Goal: Information Seeking & Learning: Check status

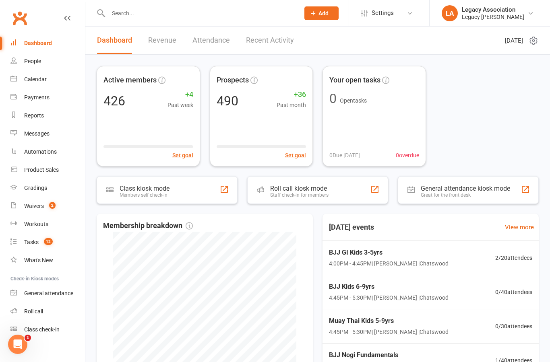
click at [37, 111] on link "Reports" at bounding box center [47, 116] width 74 height 18
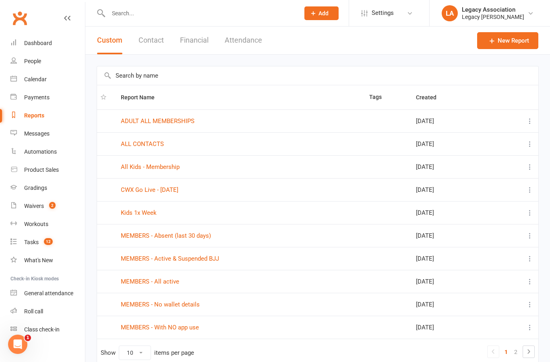
click at [240, 39] on button "Attendance" at bounding box center [242, 41] width 37 height 28
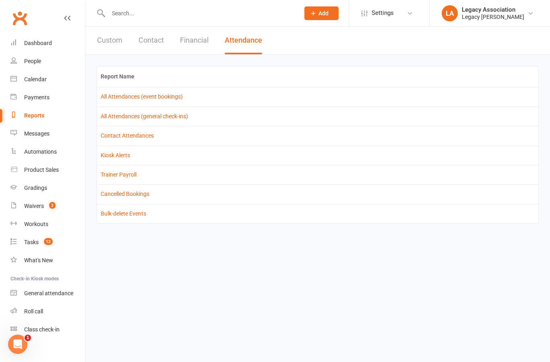
click at [143, 117] on link "All Attendances (general check-ins)" at bounding box center [144, 116] width 87 height 6
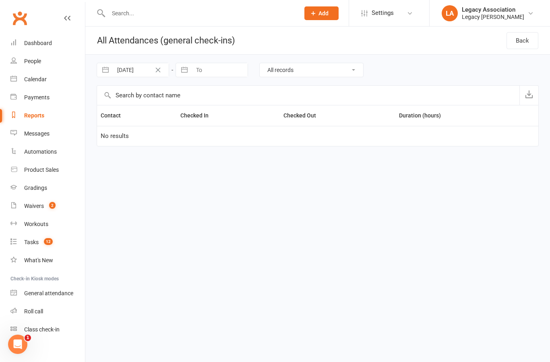
click at [214, 60] on div "[DATE] Navigate forward to interact with the calendar and select a date. Press …" at bounding box center [318, 70] width 442 height 31
click at [142, 66] on input "[DATE]" at bounding box center [141, 70] width 56 height 14
select select "5"
select select "2025"
select select "6"
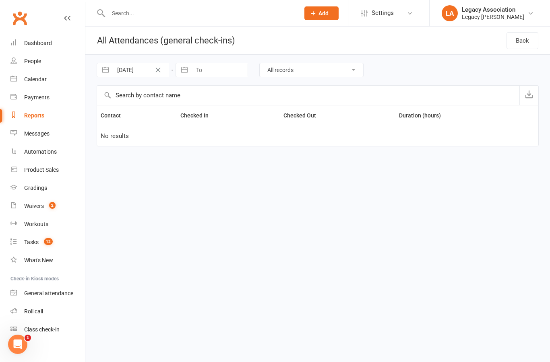
select select "2025"
select select "7"
select select "2025"
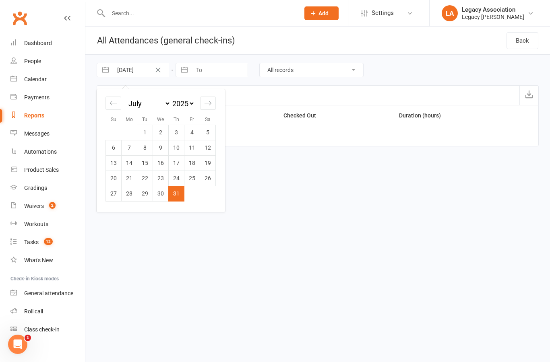
click at [144, 132] on td "1" at bounding box center [145, 132] width 16 height 15
type input "[DATE]"
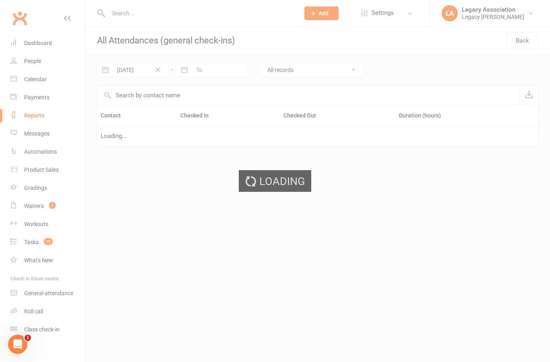
click at [209, 69] on div "Loading" at bounding box center [275, 181] width 550 height 362
click at [206, 76] on div "Loading" at bounding box center [275, 181] width 550 height 362
click at [190, 69] on div "Loading" at bounding box center [275, 181] width 550 height 362
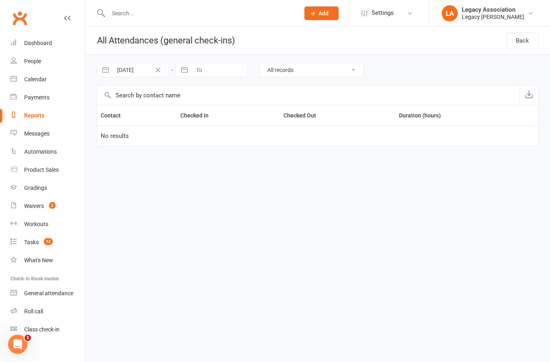
click at [214, 63] on input "To" at bounding box center [219, 70] width 56 height 14
select select "6"
select select "2025"
select select "7"
select select "2025"
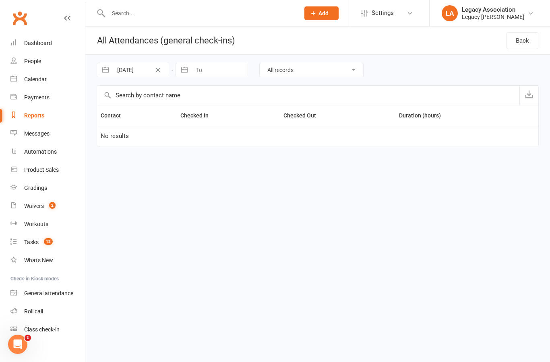
select select "8"
select select "2025"
click at [270, 135] on td "1" at bounding box center [271, 132] width 16 height 15
type input "[DATE]"
click at [35, 117] on div "Reports" at bounding box center [34, 115] width 20 height 6
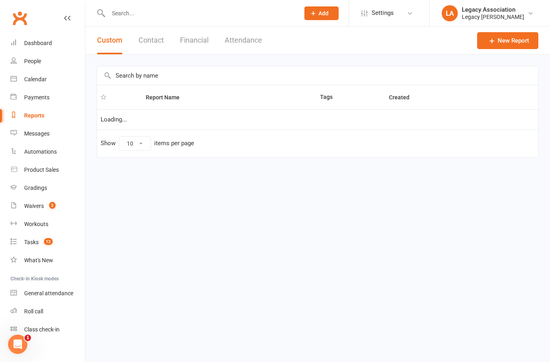
click at [245, 41] on button "Attendance" at bounding box center [242, 41] width 37 height 28
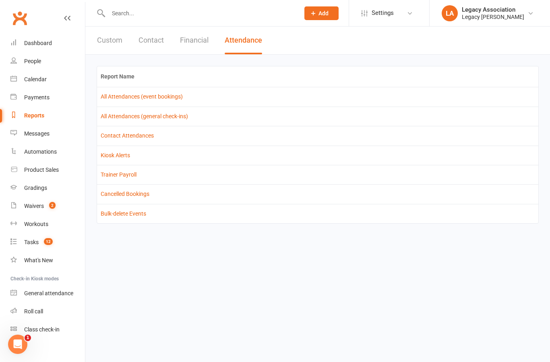
click at [153, 98] on link "All Attendances (event bookings)" at bounding box center [142, 96] width 82 height 6
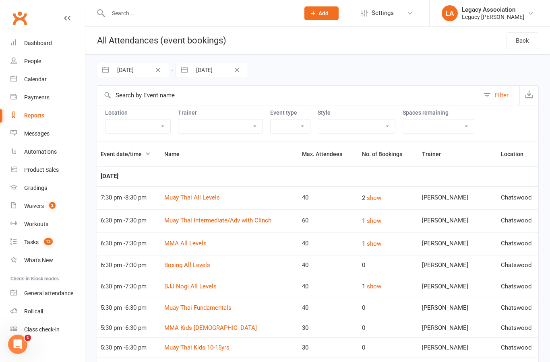
click at [356, 126] on select "Boxing Jiu Jitsu Kids Jiu Jitsu Kids MMA Kids Muay Thai MMA Muay Thai Trial Cla…" at bounding box center [356, 126] width 77 height 14
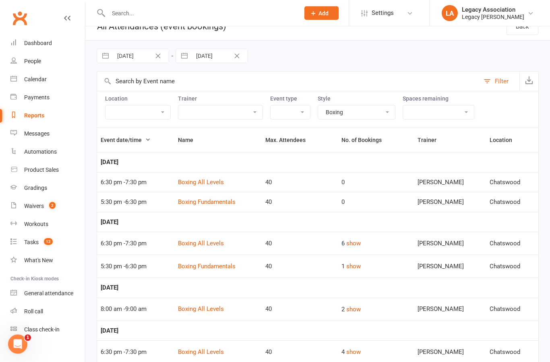
scroll to position [14, 0]
click at [352, 108] on select "Boxing Jiu Jitsu Kids Jiu Jitsu Kids MMA Kids Muay Thai MMA Muay Thai Trial Cla…" at bounding box center [356, 113] width 77 height 14
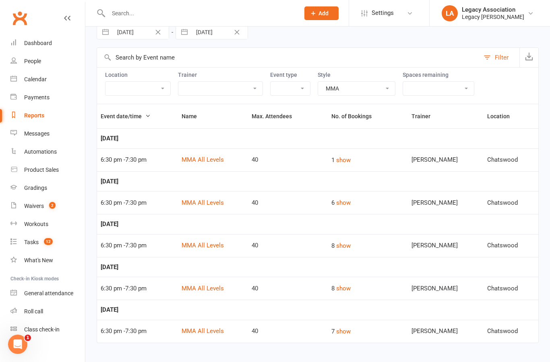
scroll to position [47, 0]
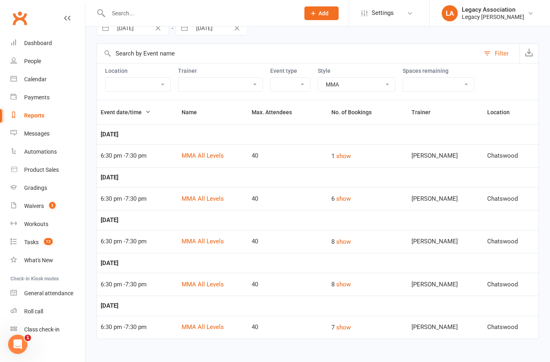
click at [351, 80] on select "Boxing Jiu Jitsu Kids Jiu Jitsu Kids MMA Kids Muay Thai MMA Muay Thai Trial Cla…" at bounding box center [356, 85] width 77 height 14
select select "2949"
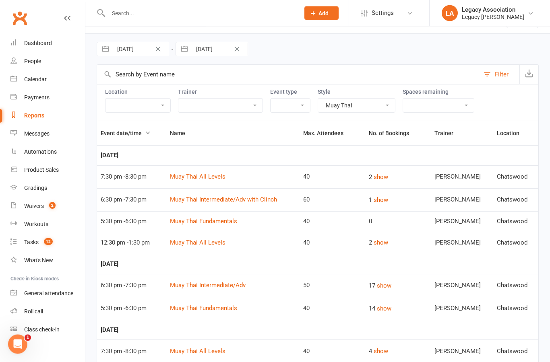
scroll to position [0, 0]
